Goal: Transaction & Acquisition: Subscribe to service/newsletter

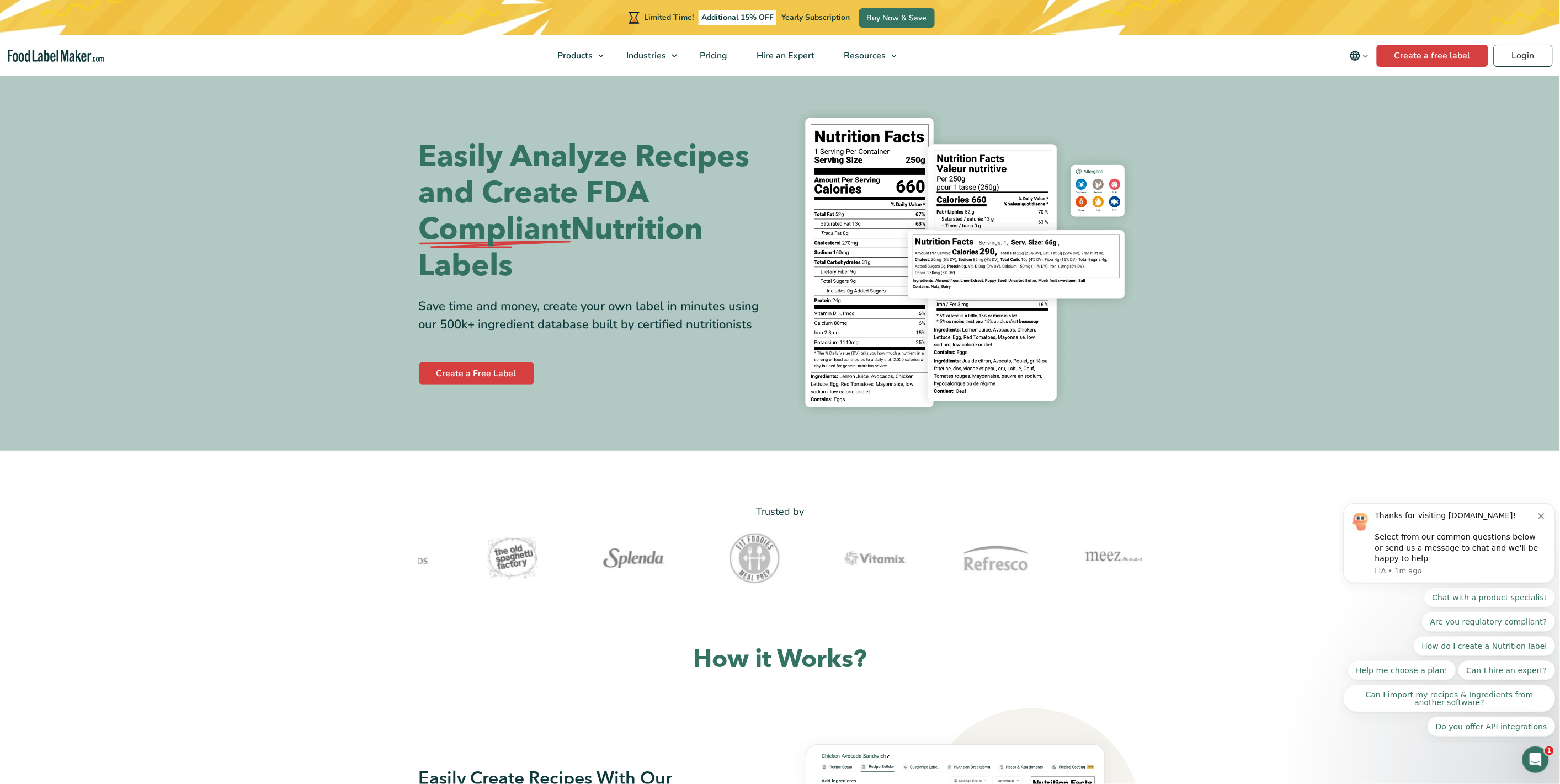
click at [1543, 515] on icon "Dismiss notification" at bounding box center [1541, 515] width 6 height 6
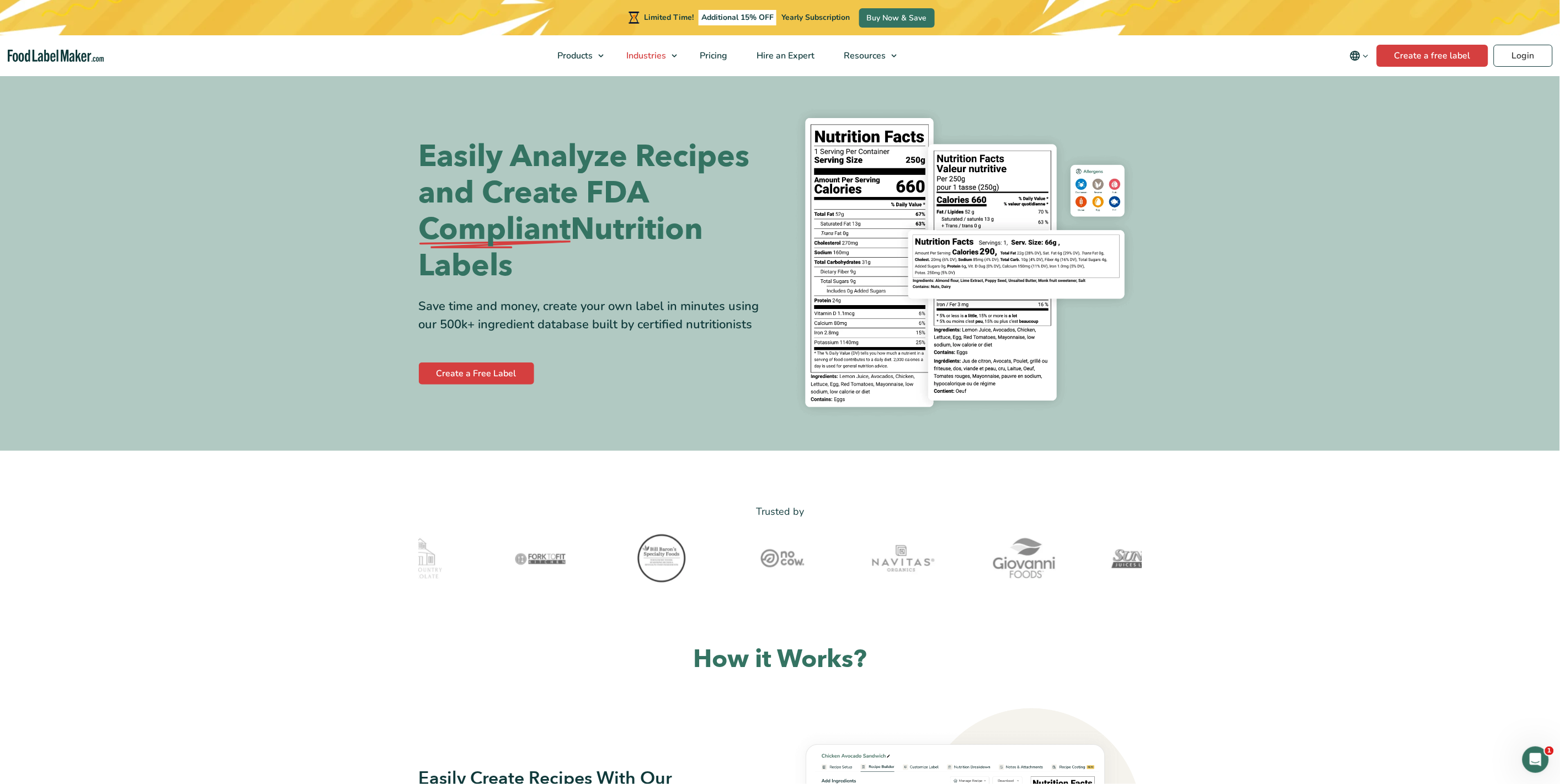
click at [662, 53] on span "Industries" at bounding box center [645, 55] width 44 height 12
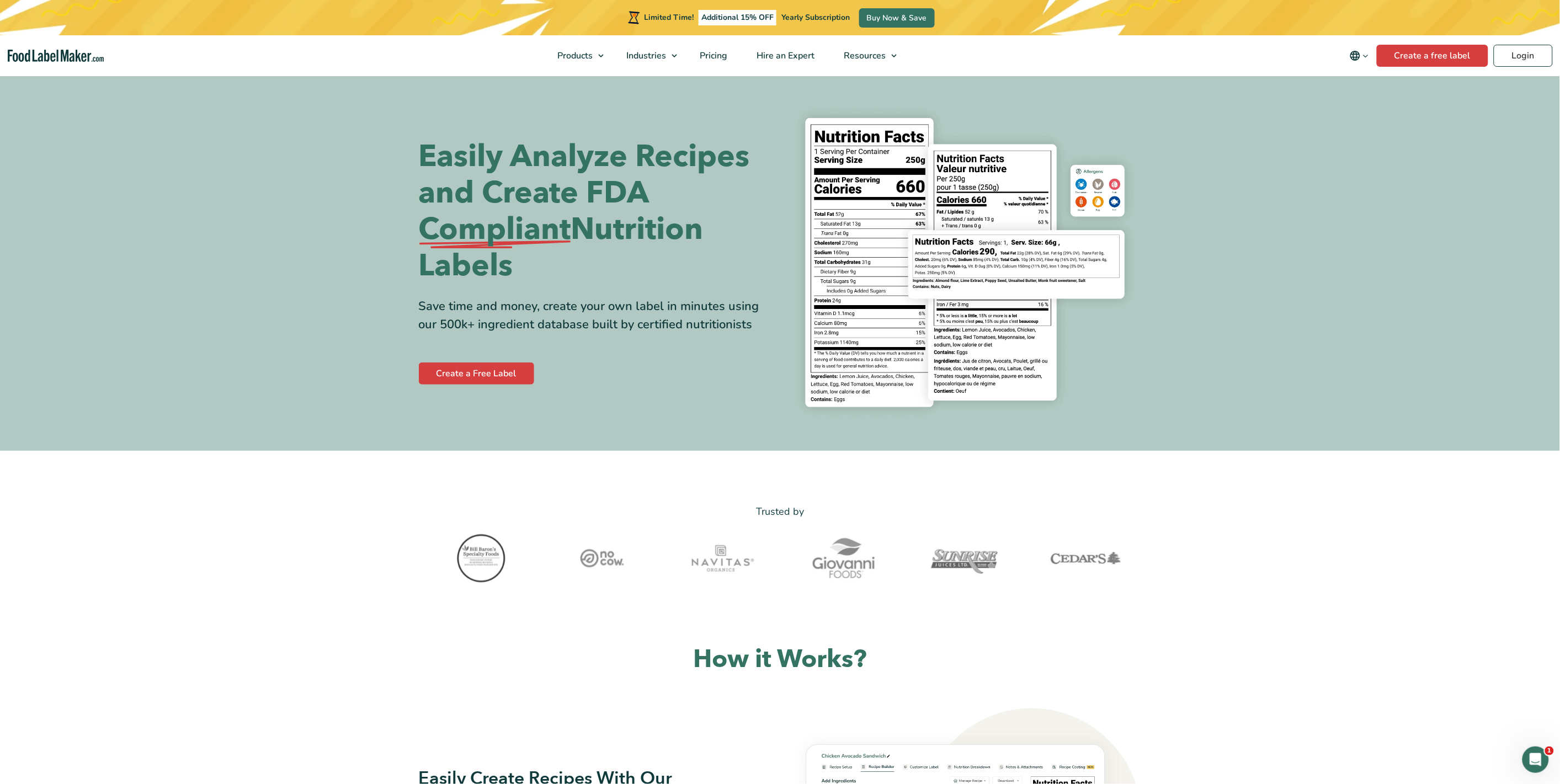
click at [902, 7] on div "Limited Time! Additional 15% OFF Yearly Subscription Buy Now & Save" at bounding box center [780, 17] width 309 height 35
click at [874, 17] on link "Buy Now & Save" at bounding box center [897, 17] width 75 height 19
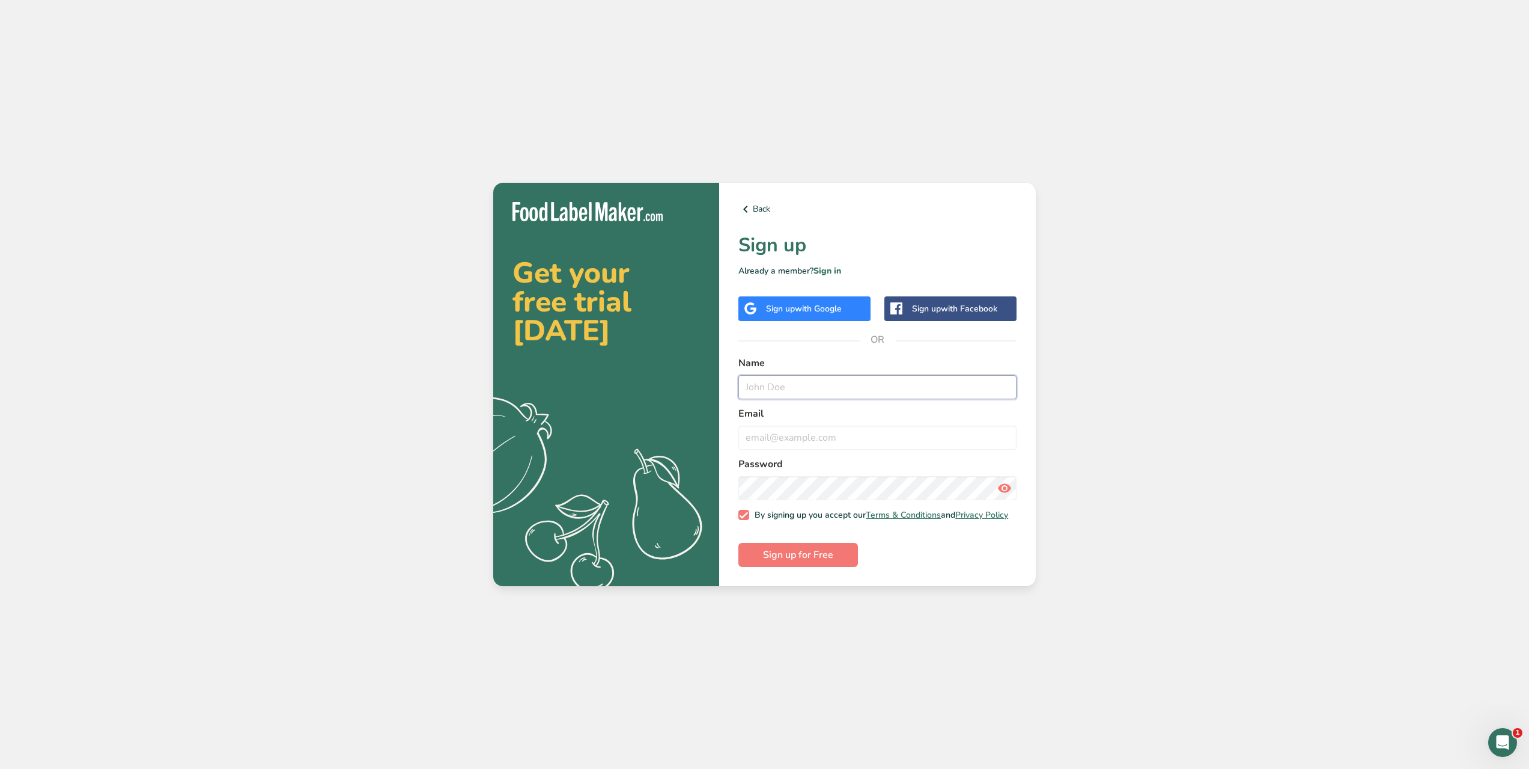
click at [765, 385] on input "text" at bounding box center [877, 387] width 278 height 24
